Goal: Ask a question

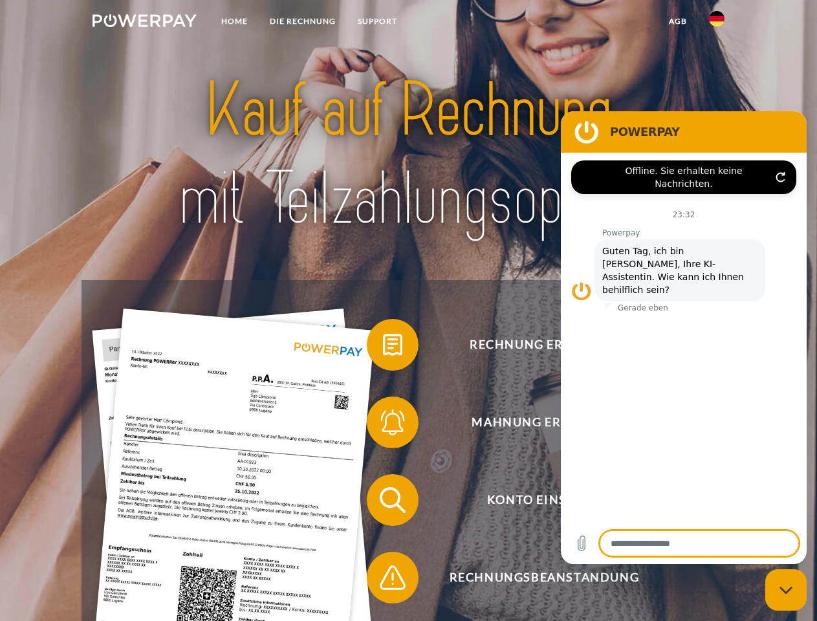
click at [144, 23] on img at bounding box center [144, 20] width 104 height 13
click at [716, 23] on img at bounding box center [717, 19] width 16 height 16
click at [677, 21] on link "agb" at bounding box center [678, 21] width 40 height 23
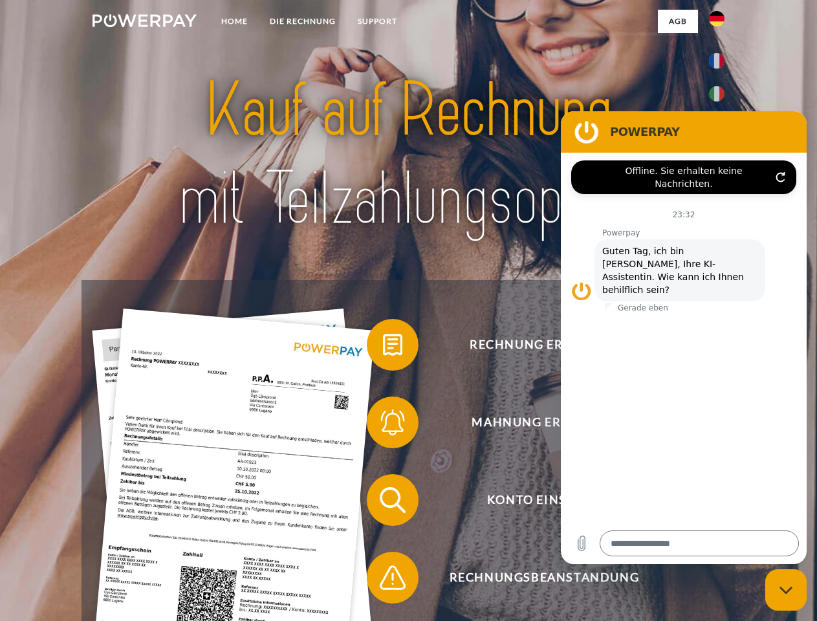
click at [383, 347] on span at bounding box center [373, 344] width 65 height 65
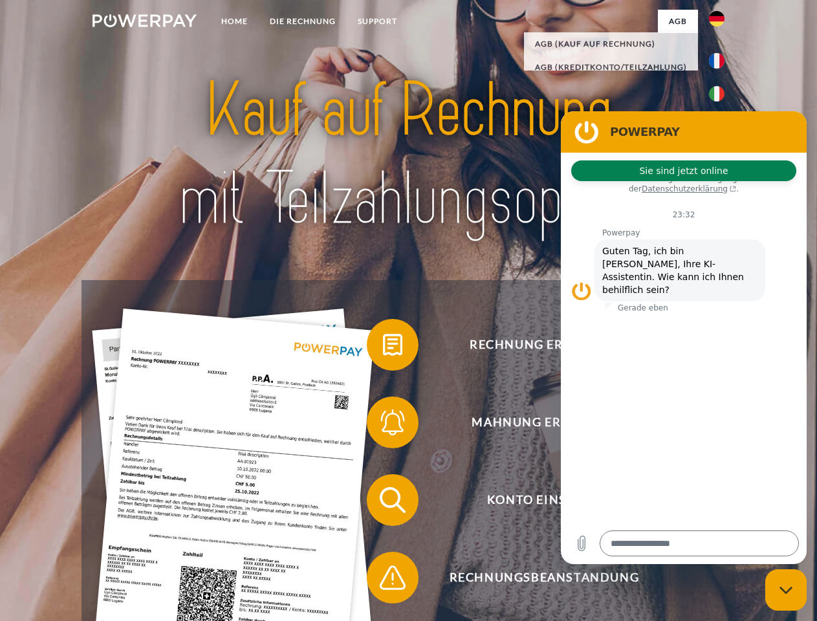
click at [383, 425] on span at bounding box center [373, 422] width 65 height 65
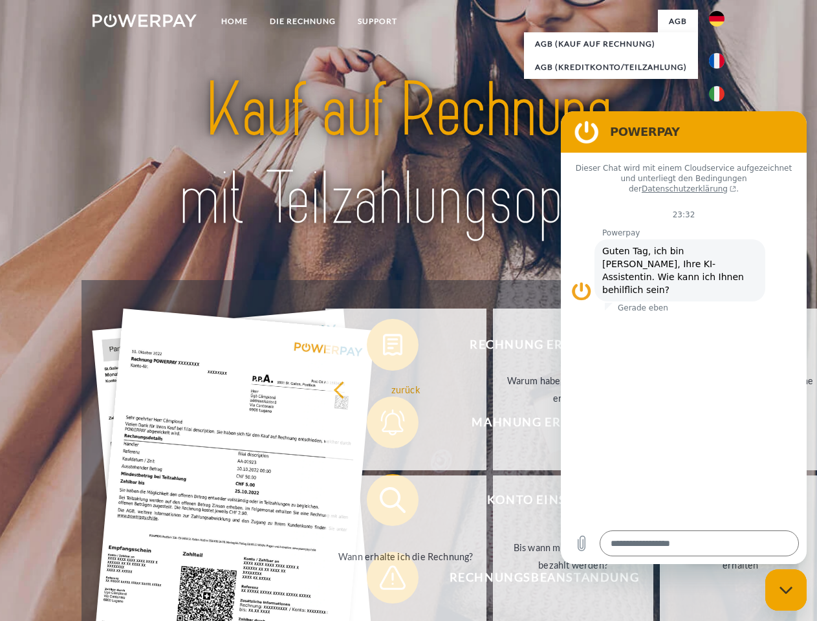
click at [493, 502] on link "Bis wann muss die Rechnung bezahlt werden?" at bounding box center [573, 556] width 161 height 162
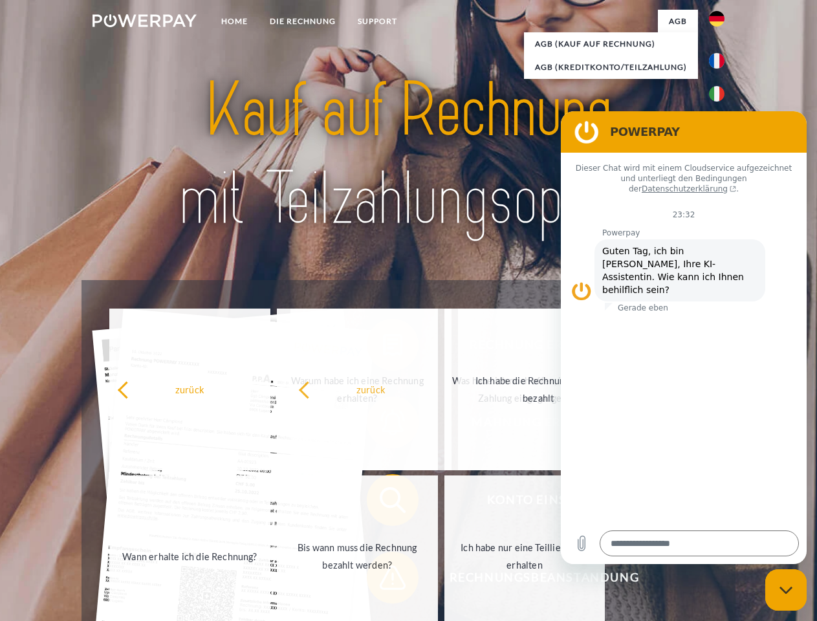
click at [383, 580] on span at bounding box center [373, 577] width 65 height 65
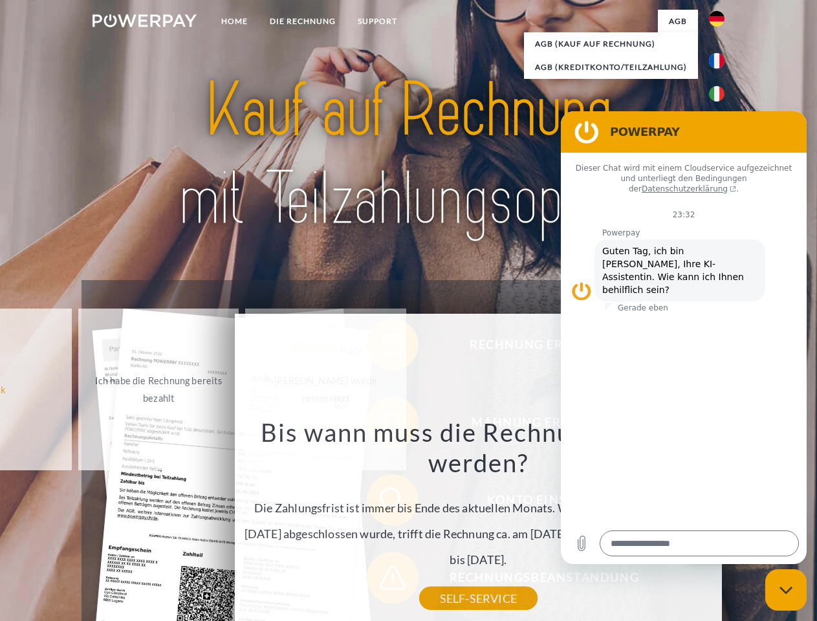
click at [786, 590] on icon "Messaging-Fenster schließen" at bounding box center [786, 590] width 14 height 8
type textarea "*"
